Goal: Check status: Check status

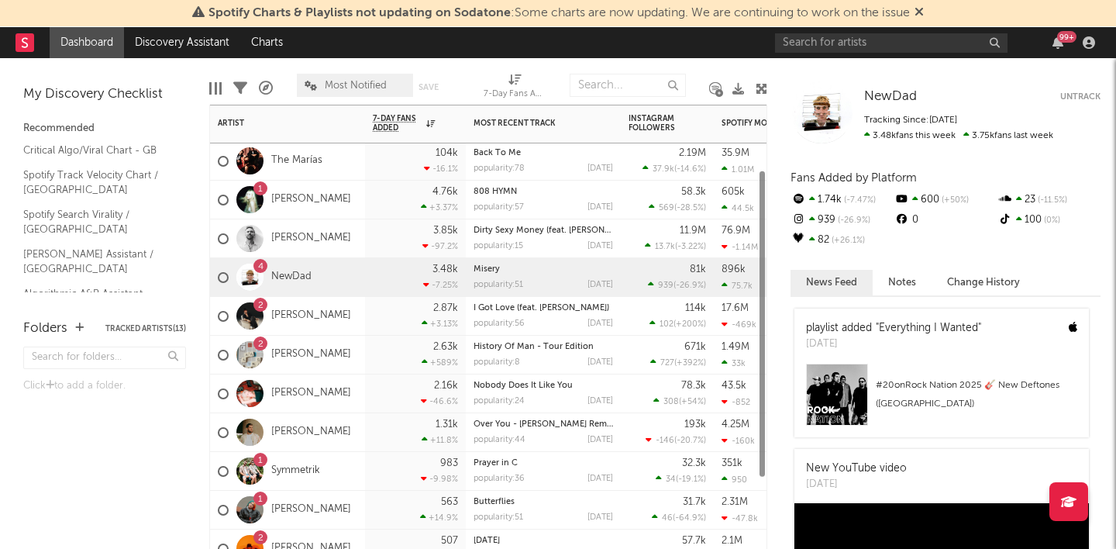
click at [285, 188] on div "1 [PERSON_NAME]" at bounding box center [284, 199] width 133 height 45
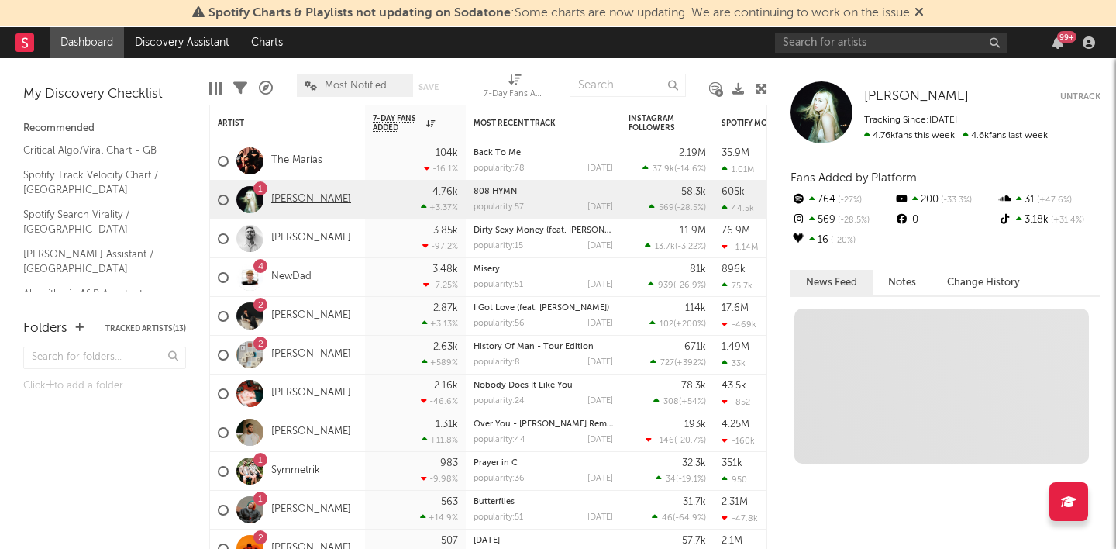
click at [289, 204] on link "[PERSON_NAME]" at bounding box center [311, 199] width 80 height 13
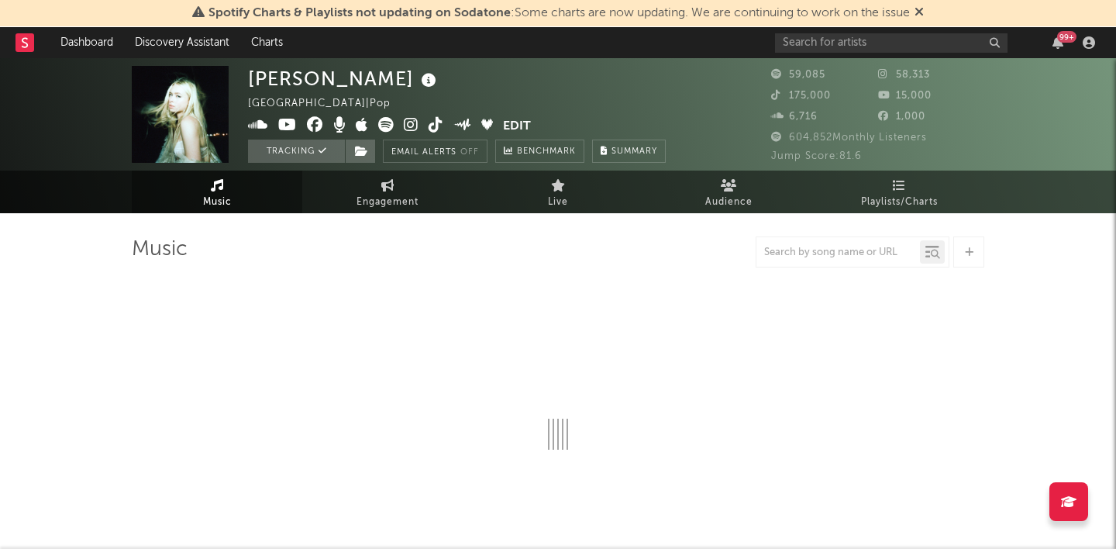
select select "6m"
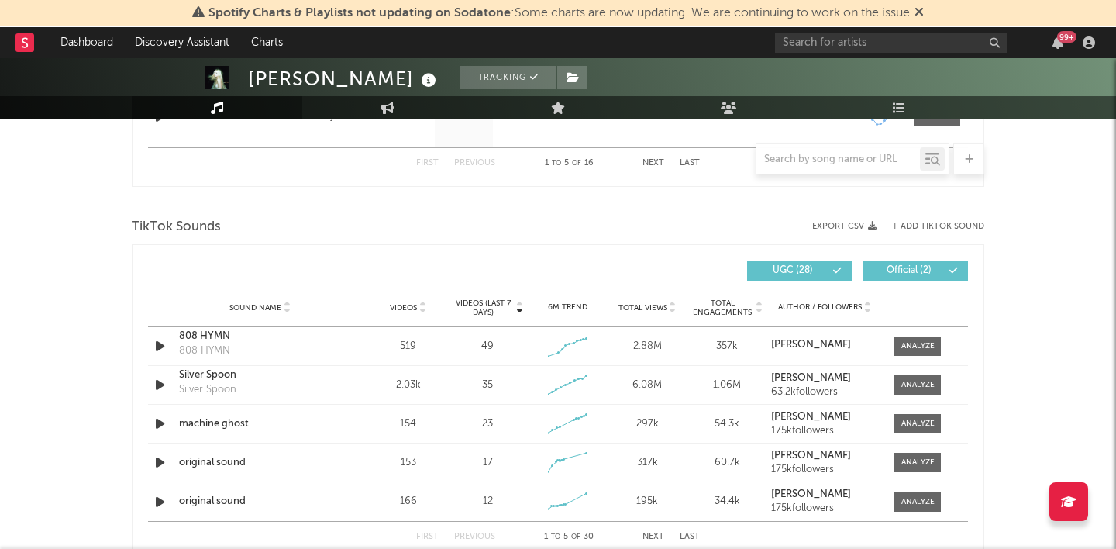
scroll to position [969, 0]
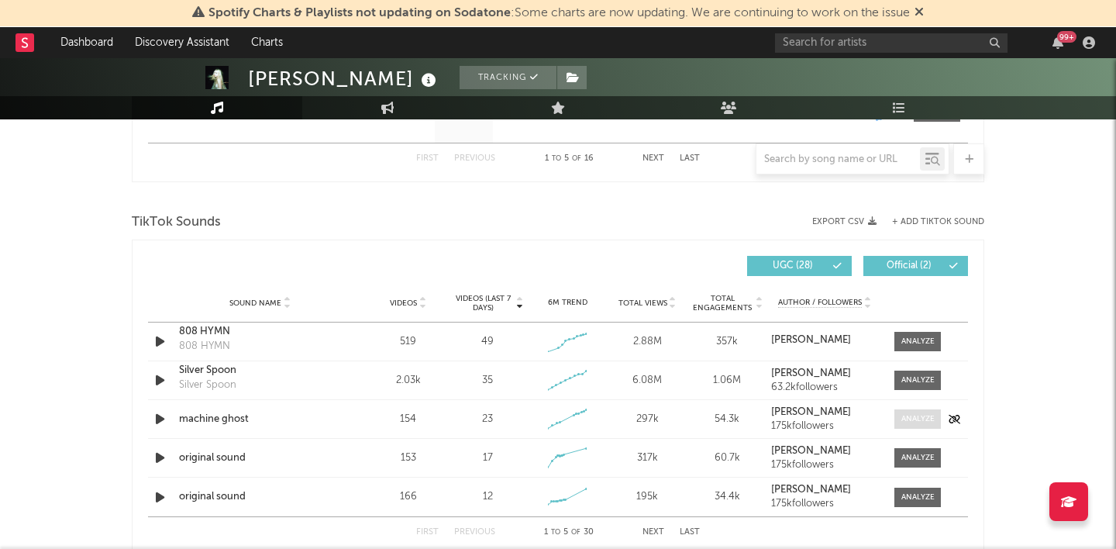
click at [919, 420] on div at bounding box center [917, 419] width 33 height 12
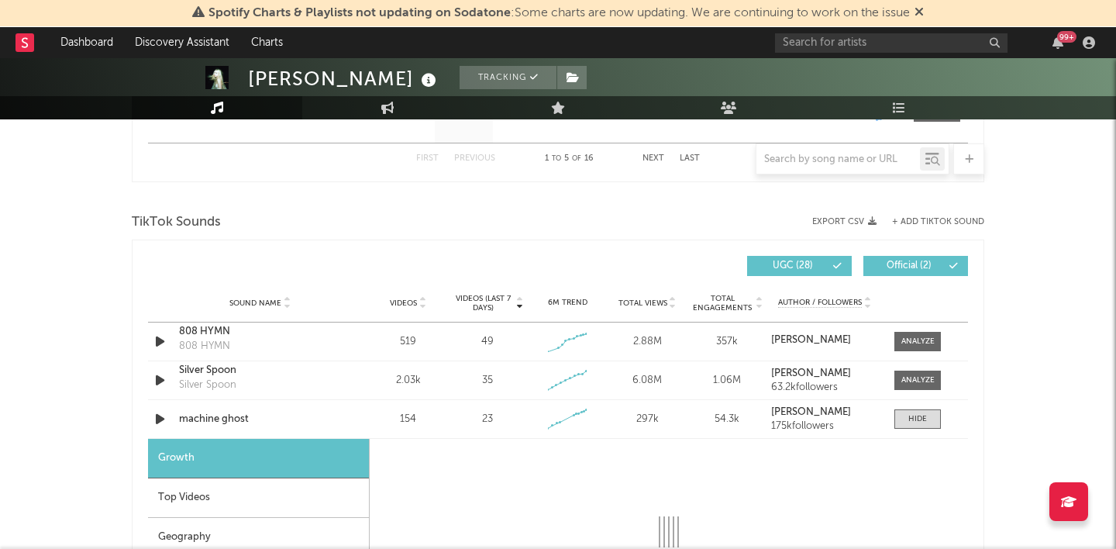
select select "1w"
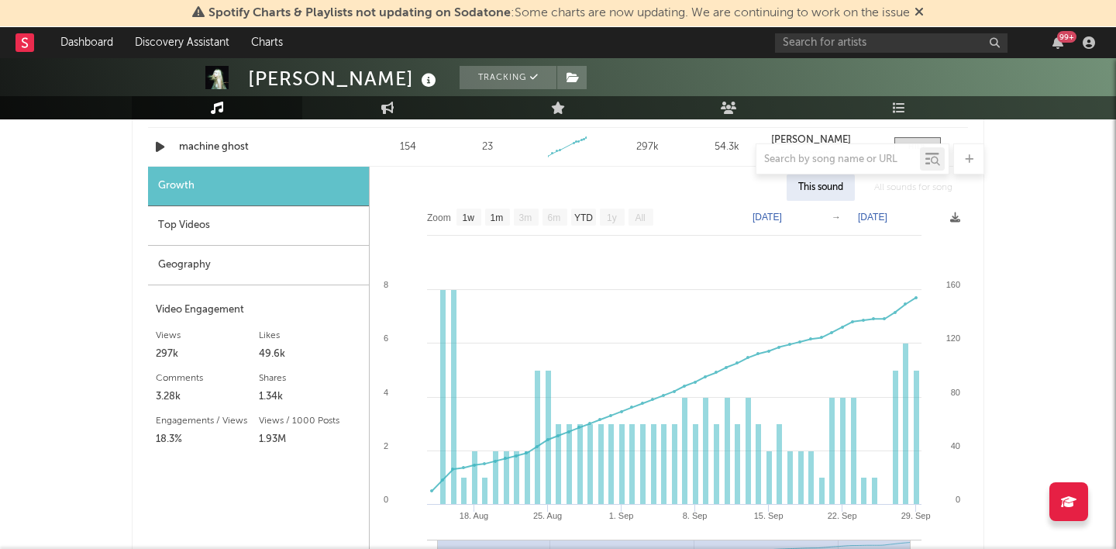
scroll to position [1195, 0]
